Goal: Find specific page/section: Find specific page/section

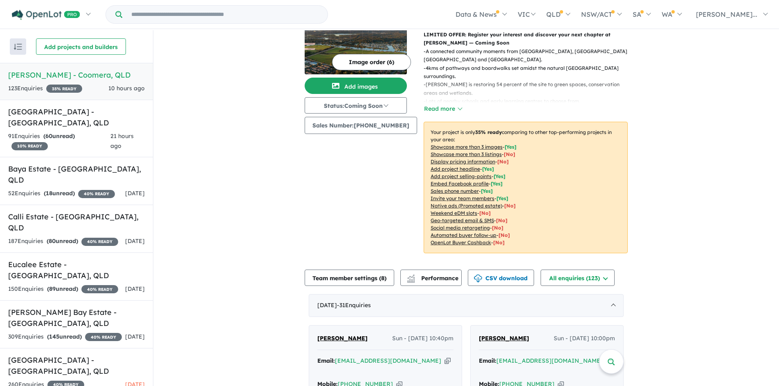
scroll to position [205, 0]
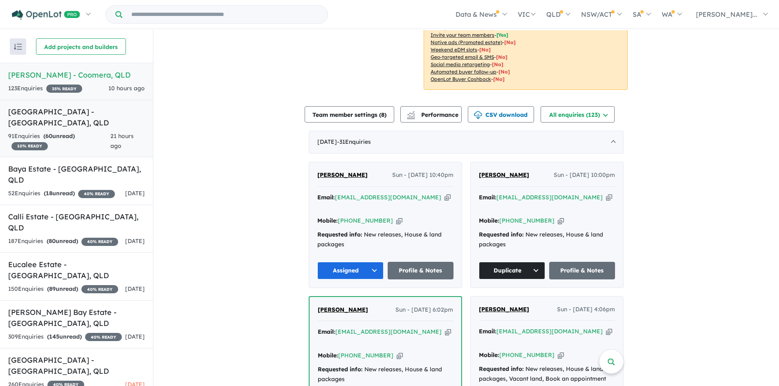
click at [78, 119] on h5 "[GEOGRAPHIC_DATA] - [GEOGRAPHIC_DATA] , [GEOGRAPHIC_DATA]" at bounding box center [76, 117] width 137 height 22
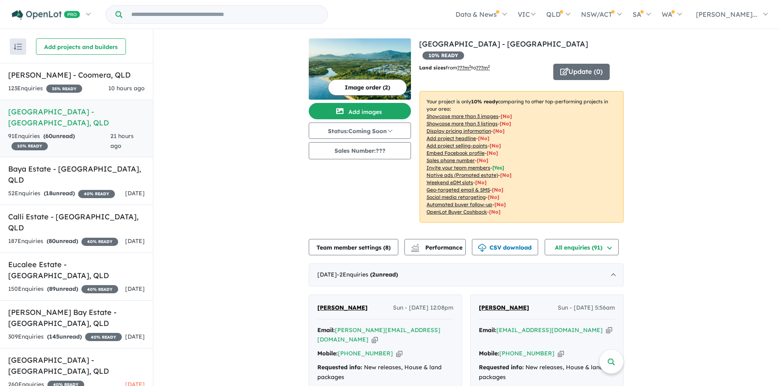
scroll to position [164, 0]
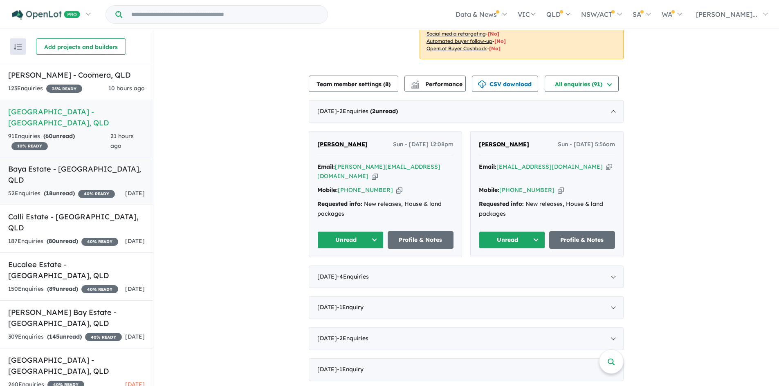
click at [57, 190] on strong "( 18 unread)" at bounding box center [59, 193] width 31 height 7
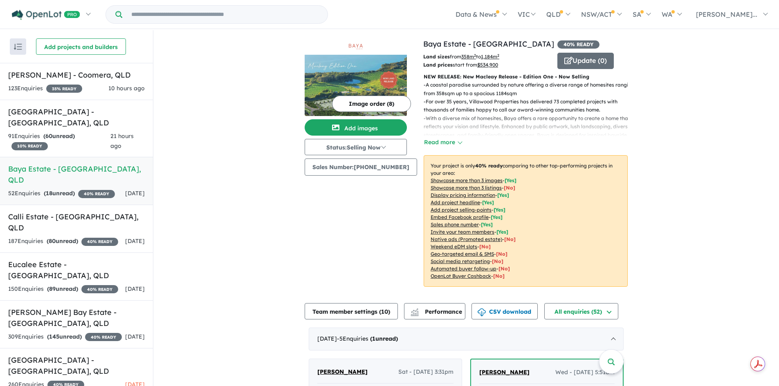
click at [375, 76] on img at bounding box center [356, 85] width 102 height 61
click at [577, 55] on button "Update ( 0 )" at bounding box center [585, 61] width 56 height 16
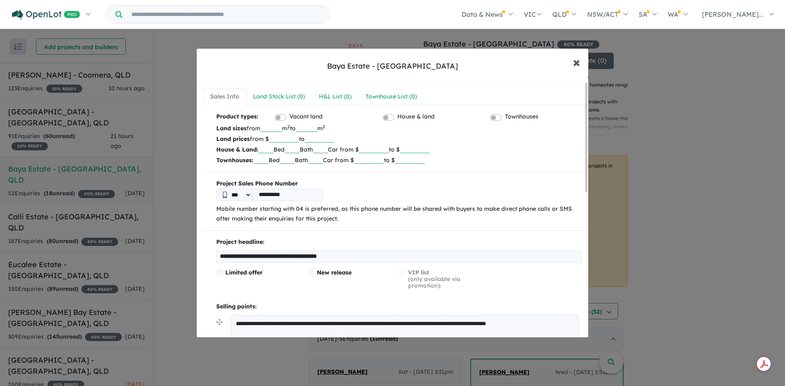
click at [577, 65] on span "×" at bounding box center [576, 62] width 7 height 18
